Goal: Task Accomplishment & Management: Use online tool/utility

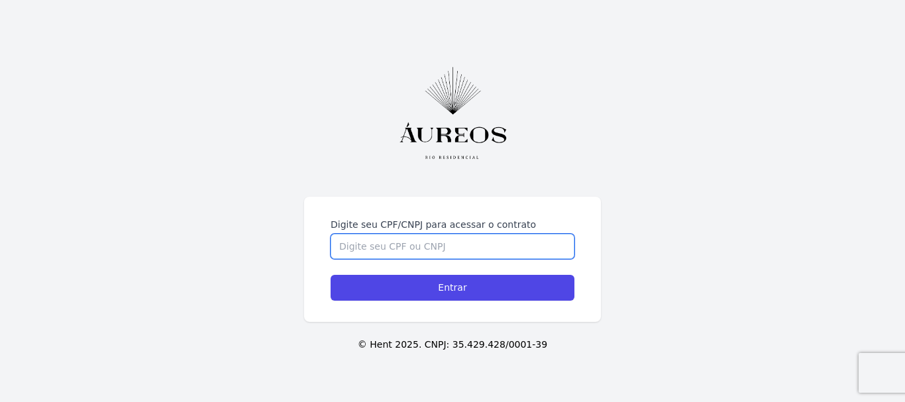
click at [468, 250] on input "Digite seu CPF/CNPJ para acessar o contrato" at bounding box center [453, 246] width 244 height 25
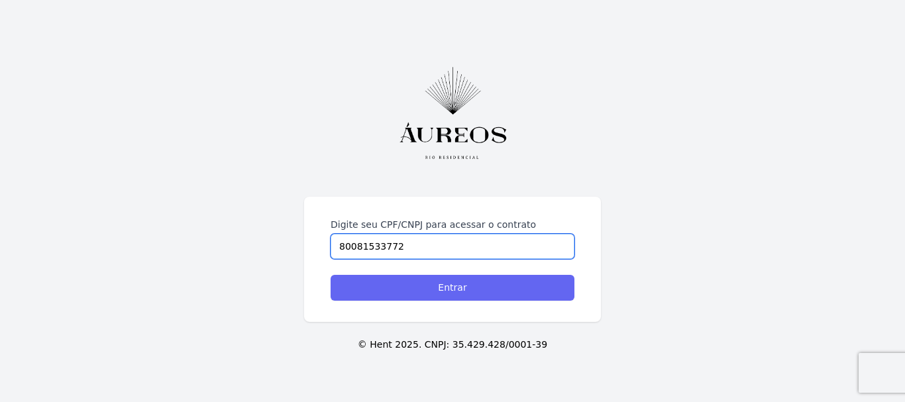
type input "80081533772"
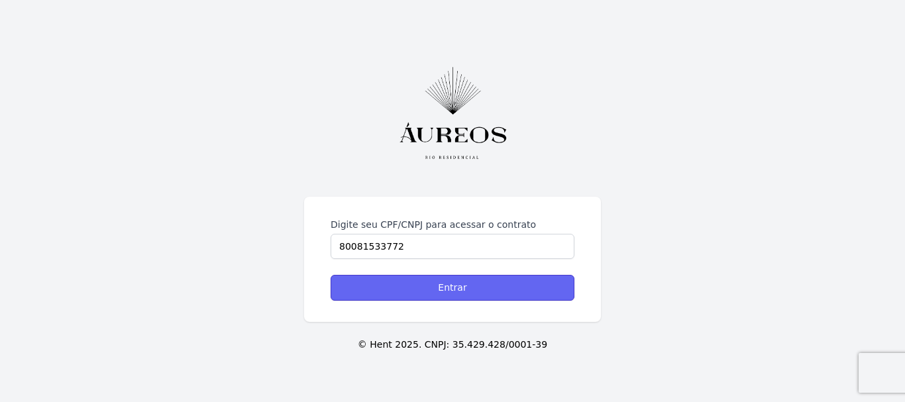
click at [475, 293] on input "Entrar" at bounding box center [453, 288] width 244 height 26
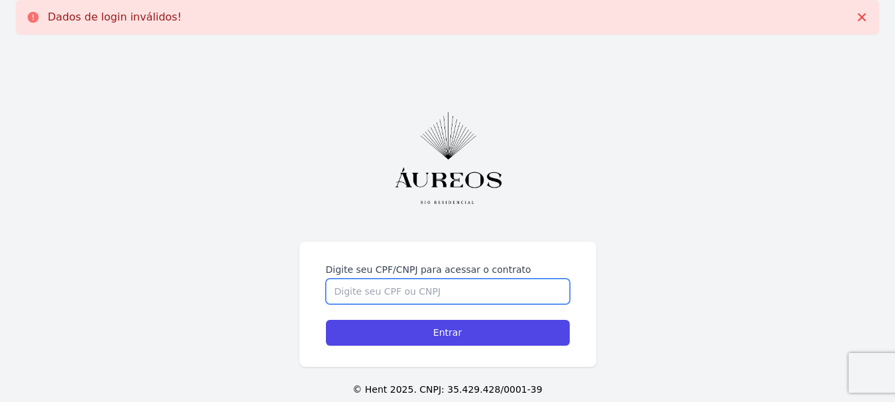
click at [449, 292] on input "Digite seu CPF/CNPJ para acessar o contrato" at bounding box center [448, 291] width 244 height 25
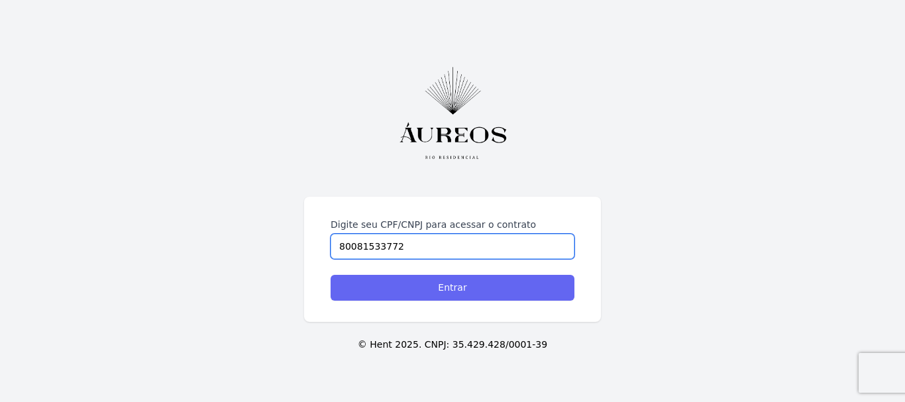
type input "80081533772"
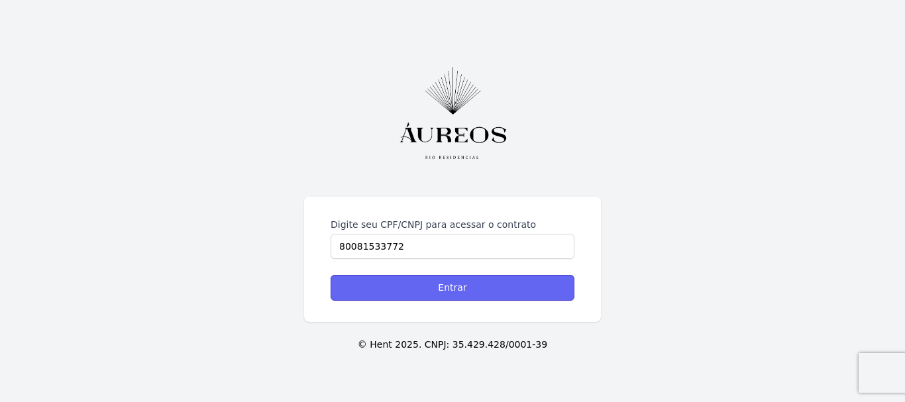
click at [449, 292] on input "Entrar" at bounding box center [453, 288] width 244 height 26
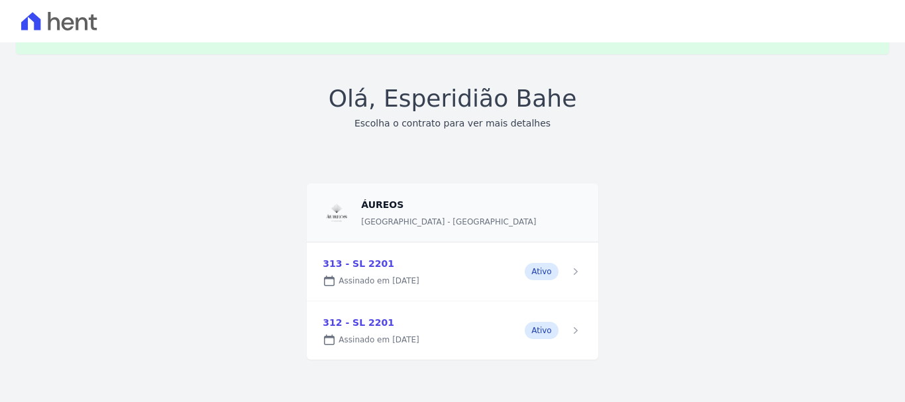
scroll to position [4, 0]
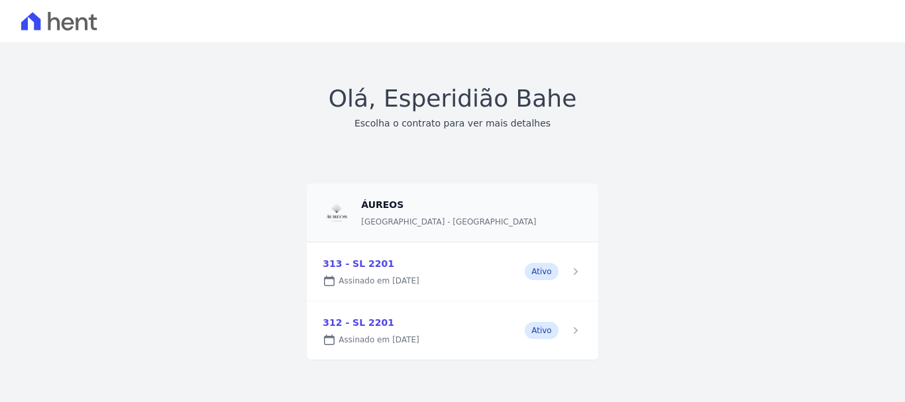
click at [345, 265] on link at bounding box center [452, 272] width 291 height 58
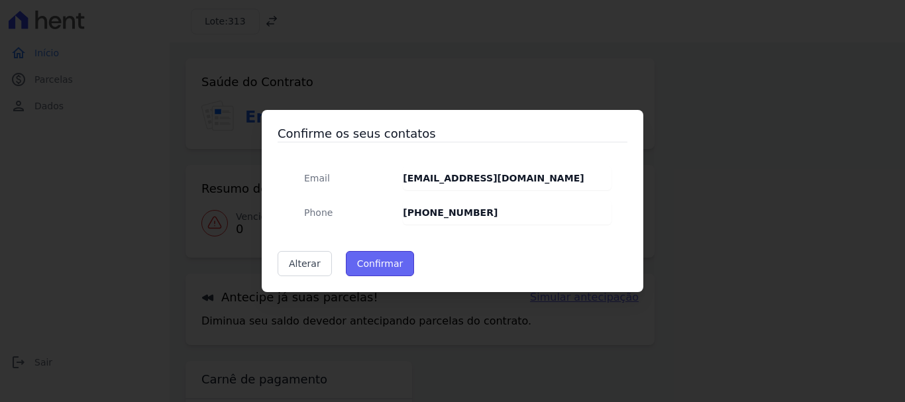
click at [370, 265] on button "Confirmar" at bounding box center [380, 263] width 69 height 25
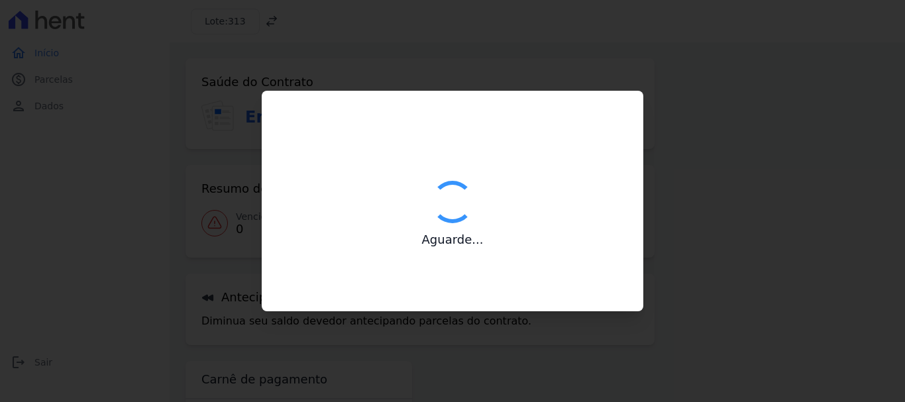
type input "Contatos confirmados com sucesso."
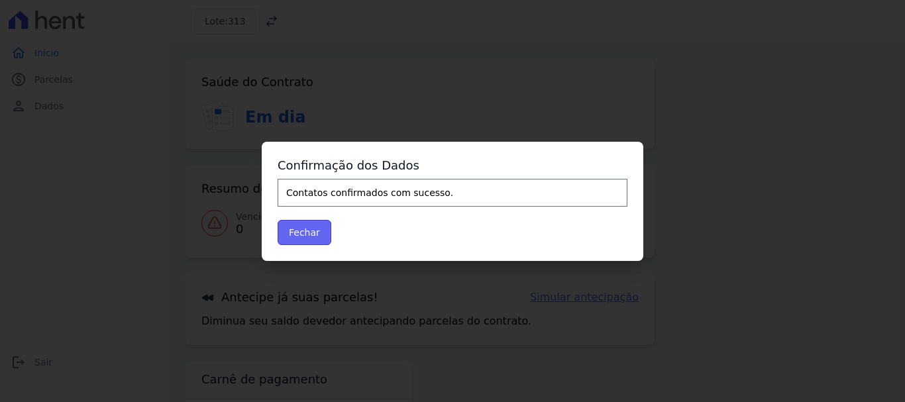
click at [310, 235] on button "Fechar" at bounding box center [305, 232] width 54 height 25
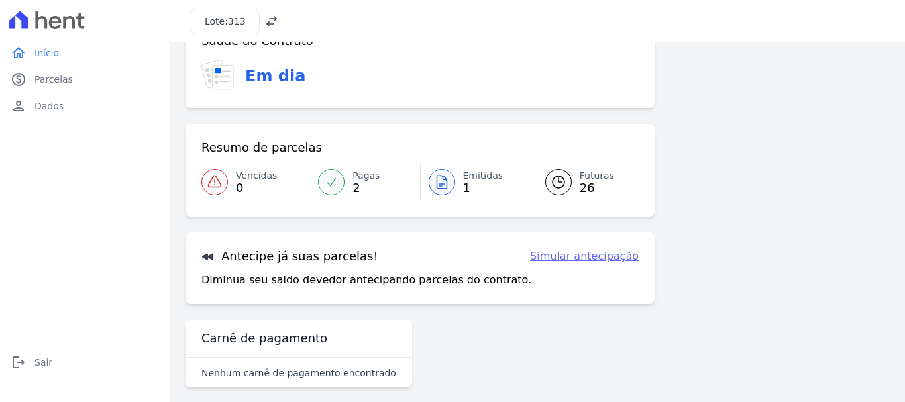
scroll to position [53, 0]
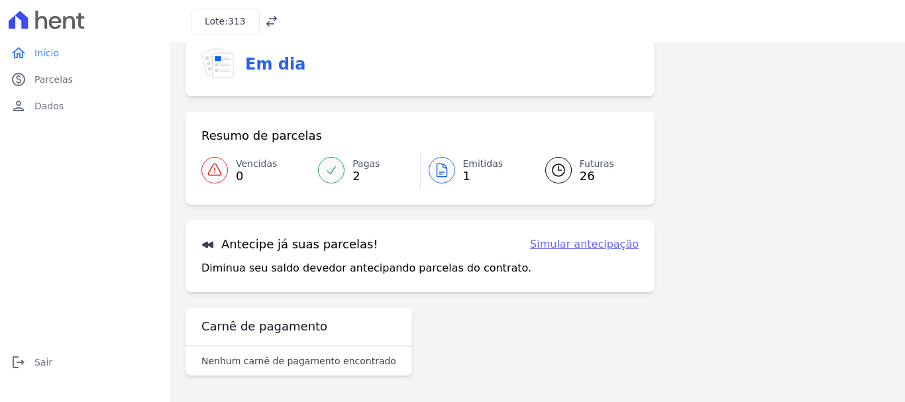
click at [595, 249] on link "Simular antecipação" at bounding box center [584, 245] width 109 height 16
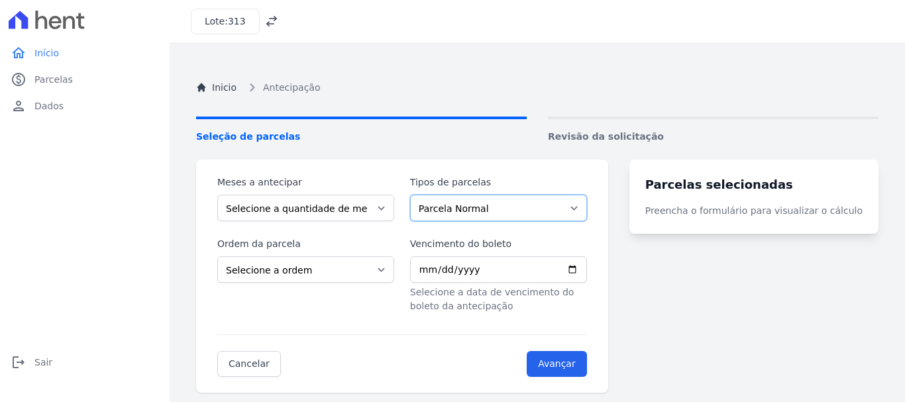
click at [587, 209] on select "Parcela Normal Intercalada Outros" at bounding box center [498, 208] width 177 height 27
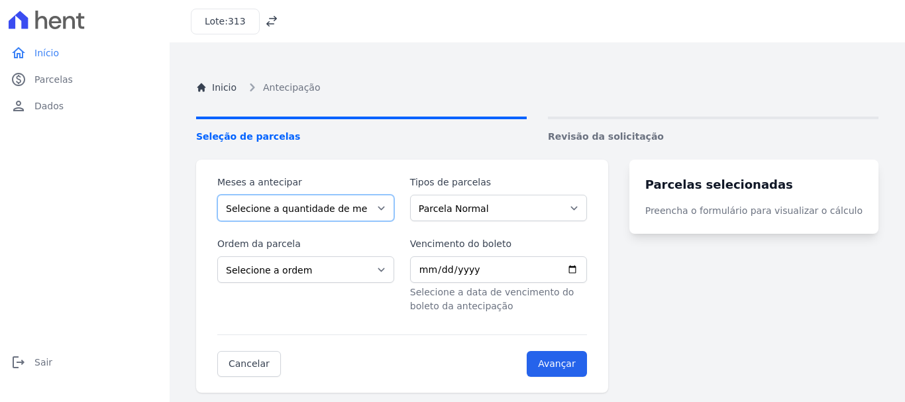
click at [384, 208] on select "Selecione a quantidade de meses a antecipar 1 2 3 4 5 6 7 8 9 10 11 12 13 14 15…" at bounding box center [305, 208] width 177 height 27
click at [742, 319] on turbo-frame "Parcelas selecionadas Preencha o formulário para visualizar o cálculo" at bounding box center [754, 276] width 249 height 233
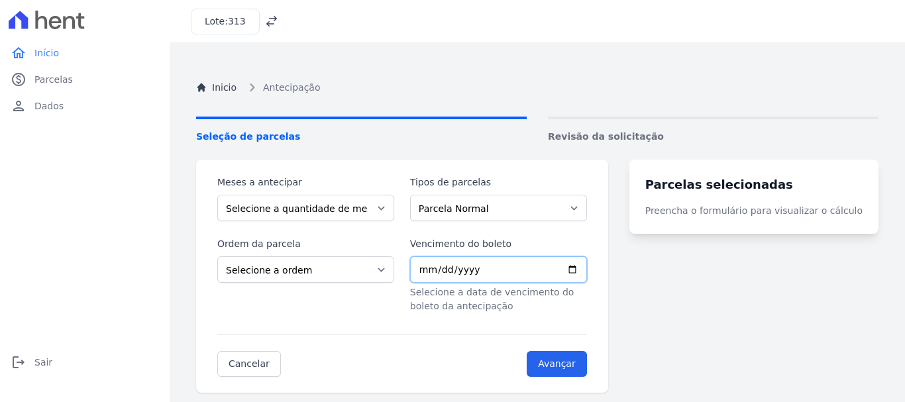
click at [587, 268] on input "Vencimento do boleto" at bounding box center [498, 270] width 177 height 27
click at [680, 281] on turbo-frame "Parcelas selecionadas Preencha o formulário para visualizar o cálculo" at bounding box center [754, 276] width 249 height 233
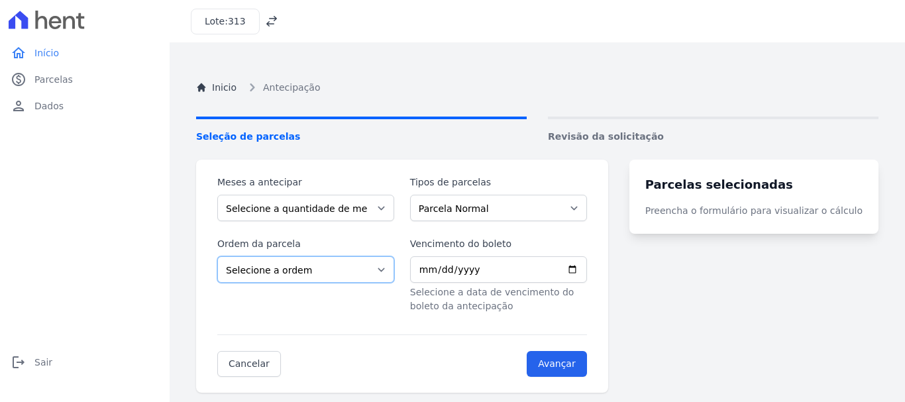
click at [389, 270] on select "Selecione a ordem Últimas parcelas Primeiras parcelas" at bounding box center [305, 270] width 177 height 27
